Goal: Task Accomplishment & Management: Use online tool/utility

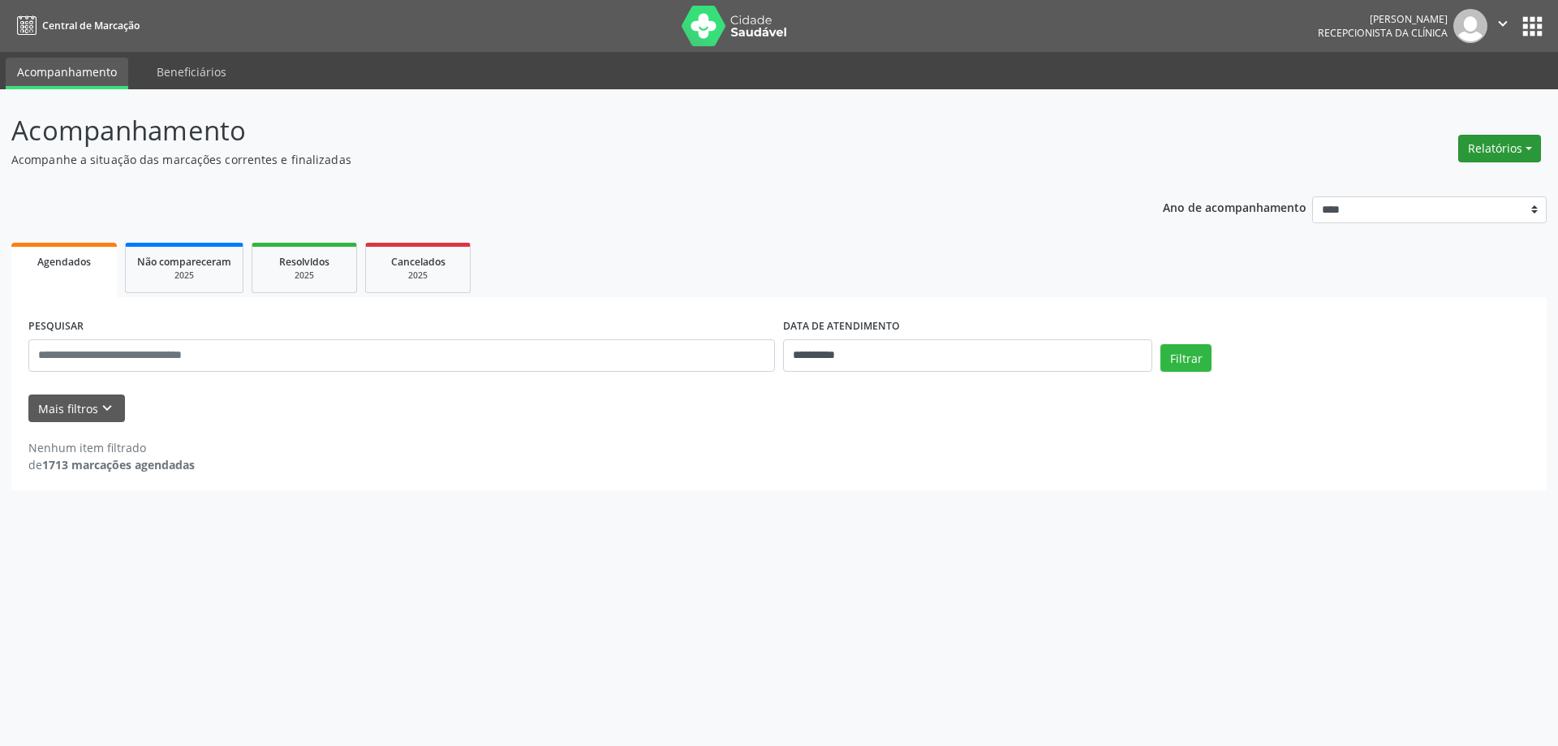
click at [1472, 151] on button "Relatórios" at bounding box center [1499, 149] width 83 height 28
click at [1401, 185] on link "Agendamentos" at bounding box center [1454, 183] width 174 height 23
select select "*"
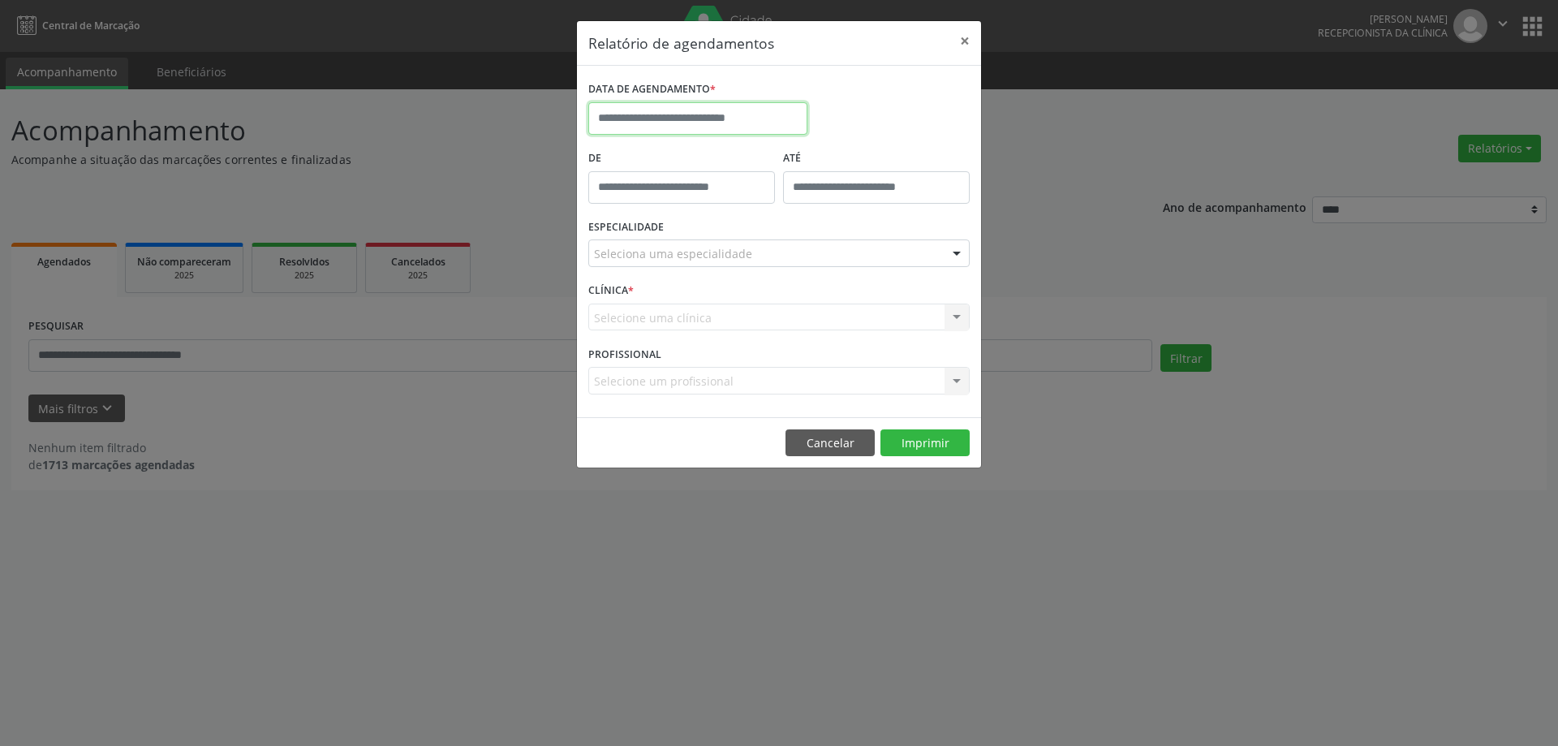
click at [712, 116] on input "text" at bounding box center [697, 118] width 219 height 32
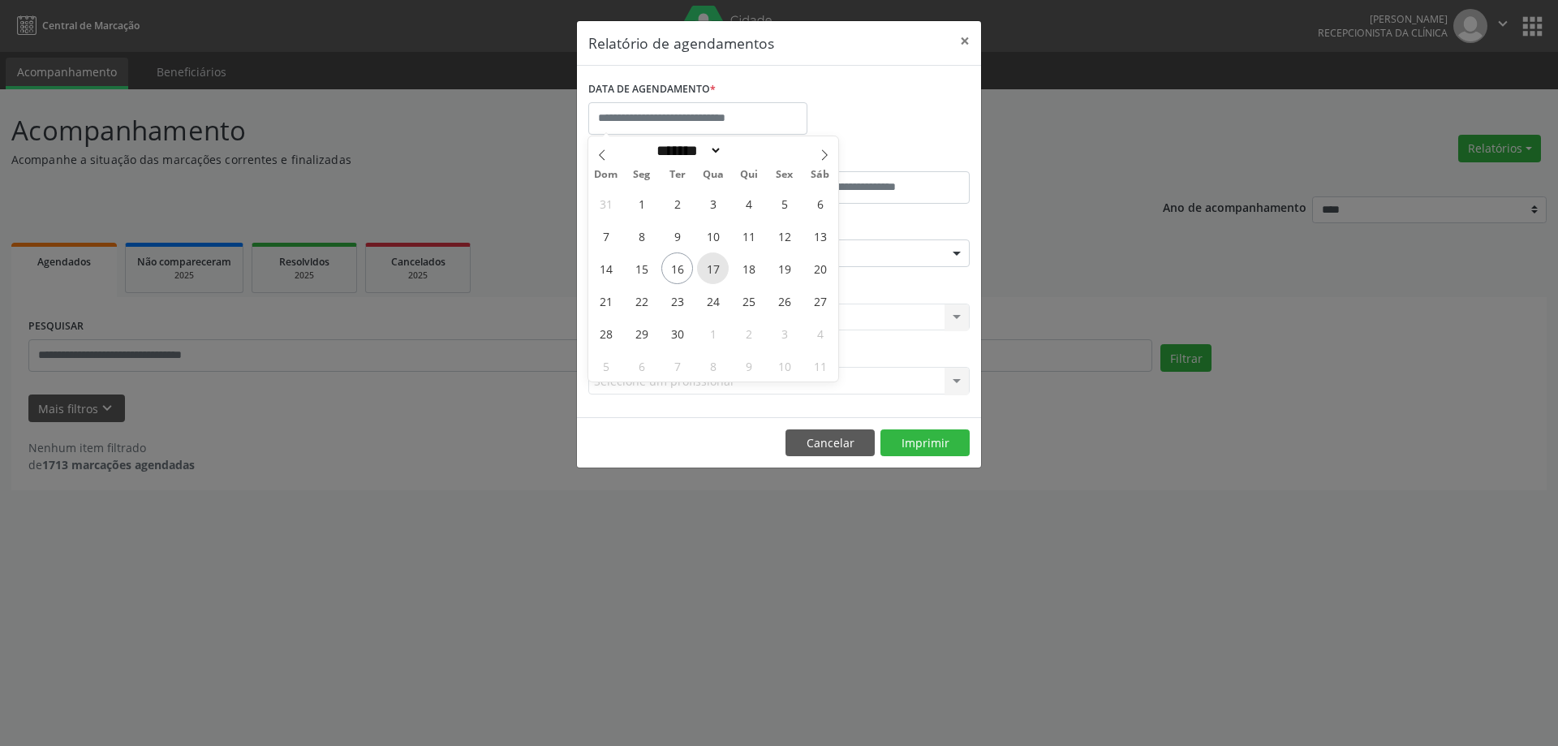
click at [711, 269] on span "17" at bounding box center [713, 268] width 32 height 32
type input "**********"
click at [711, 269] on span "17" at bounding box center [713, 268] width 32 height 32
click at [711, 269] on div "ESPECIALIDADE Seleciona uma especialidade Todas as especialidades Alergologia A…" at bounding box center [779, 246] width 390 height 63
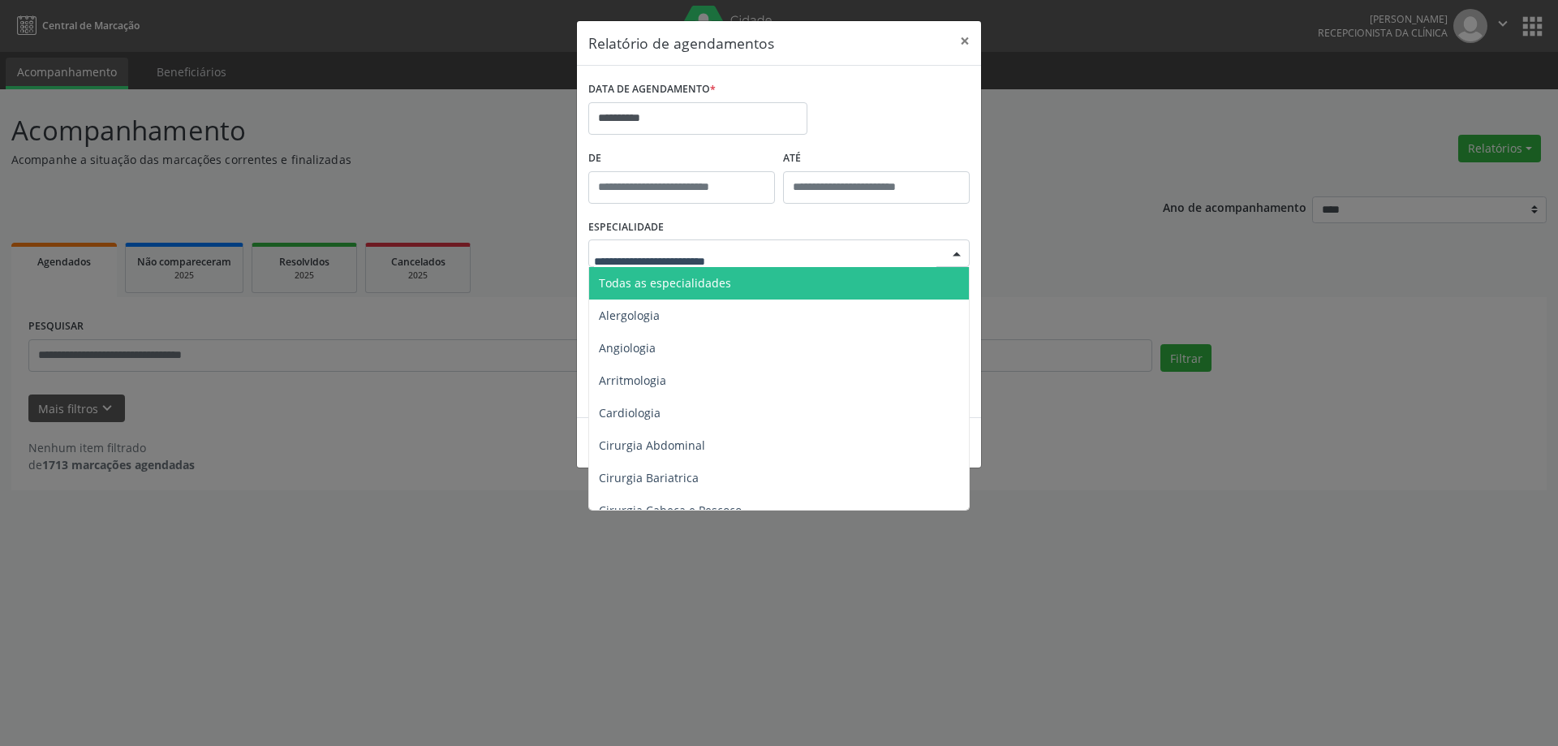
click at [709, 277] on span "Todas as especialidades" at bounding box center [665, 282] width 132 height 15
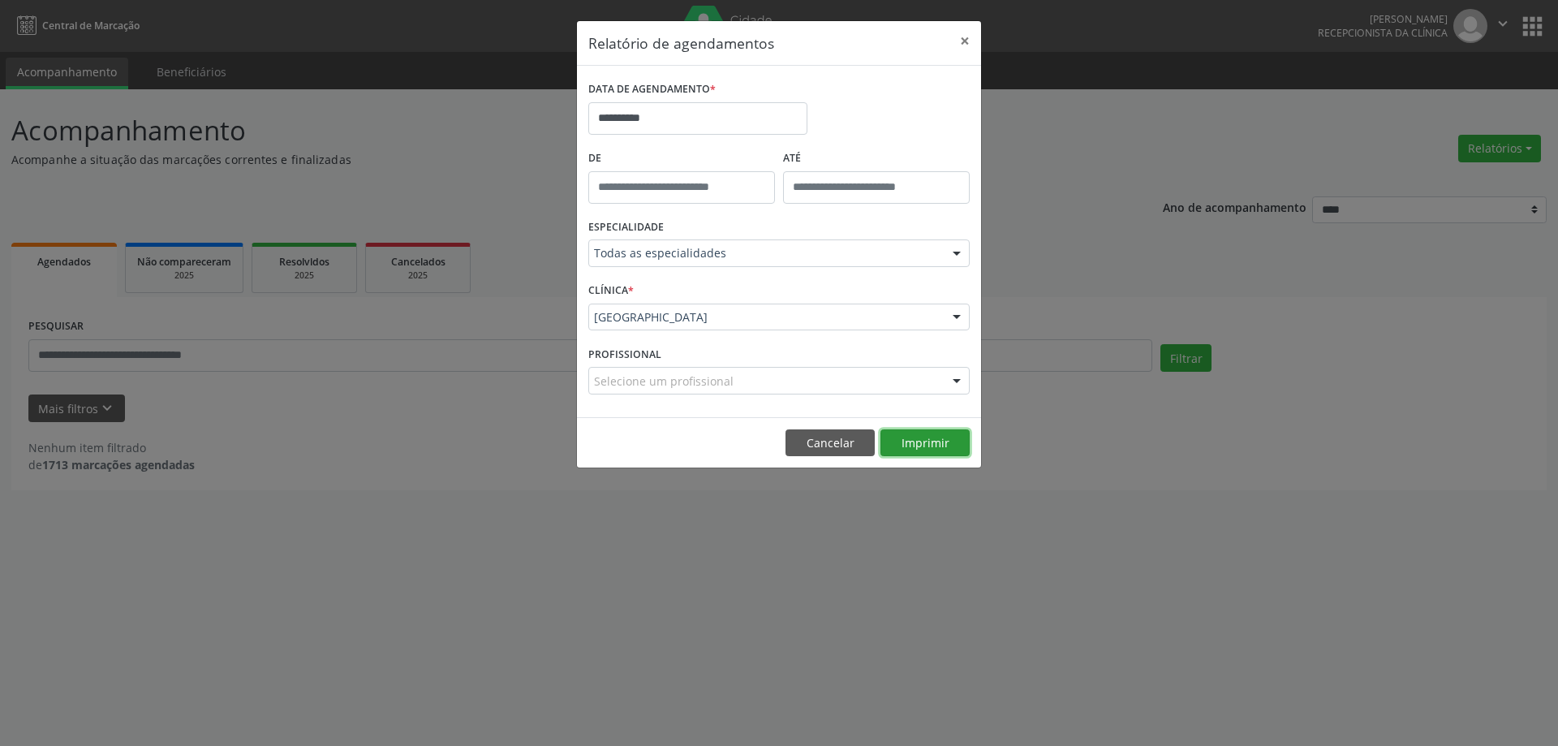
click at [920, 438] on button "Imprimir" at bounding box center [924, 443] width 89 height 28
